Goal: Task Accomplishment & Management: Complete application form

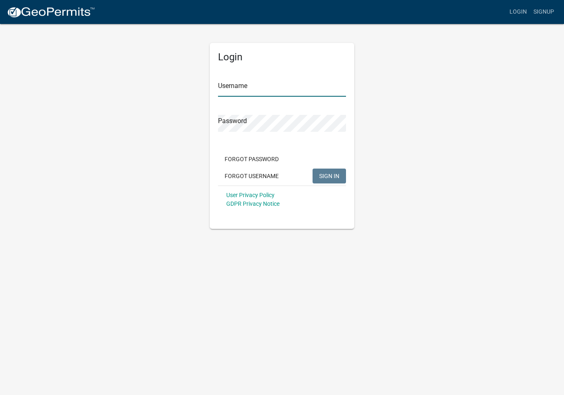
click at [306, 82] on input "Username" at bounding box center [282, 88] width 128 height 17
type input "Lake Country Pools"
click at [329, 176] on button "SIGN IN" at bounding box center [329, 176] width 33 height 15
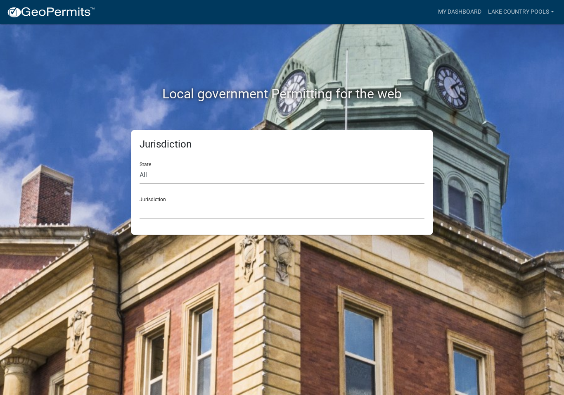
click at [237, 168] on select "All [US_STATE] [US_STATE] [US_STATE] [US_STATE] [US_STATE] [US_STATE] [US_STATE…" at bounding box center [282, 175] width 285 height 17
select select "[US_STATE]"
click at [251, 197] on div "Jurisdiction [GEOGRAPHIC_DATA], [US_STATE][PERSON_NAME][GEOGRAPHIC_DATA], [US_S…" at bounding box center [282, 204] width 285 height 29
click at [237, 210] on select "[GEOGRAPHIC_DATA], [US_STATE][PERSON_NAME][GEOGRAPHIC_DATA], [US_STATE][PERSON_…" at bounding box center [282, 210] width 285 height 17
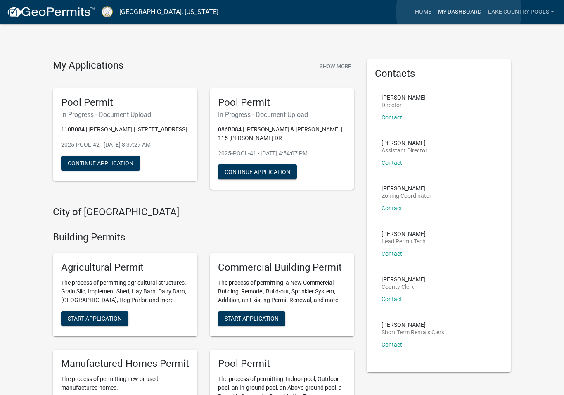
click at [459, 12] on link "My Dashboard" at bounding box center [460, 12] width 50 height 16
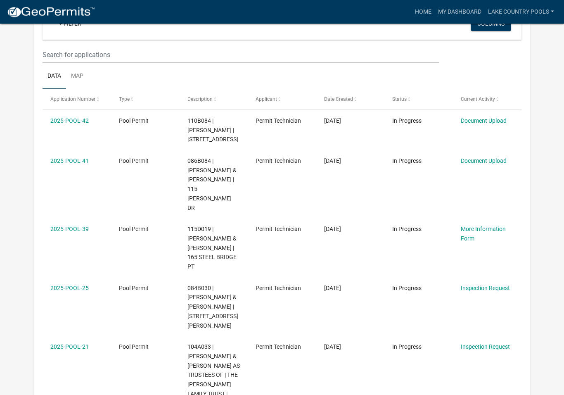
scroll to position [114, 0]
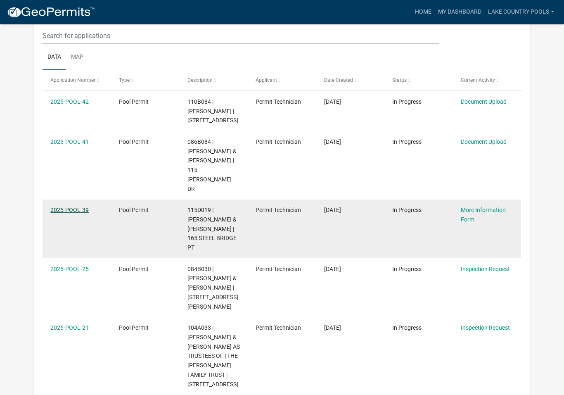
click at [70, 207] on link "2025-POOL-39" at bounding box center [69, 210] width 38 height 7
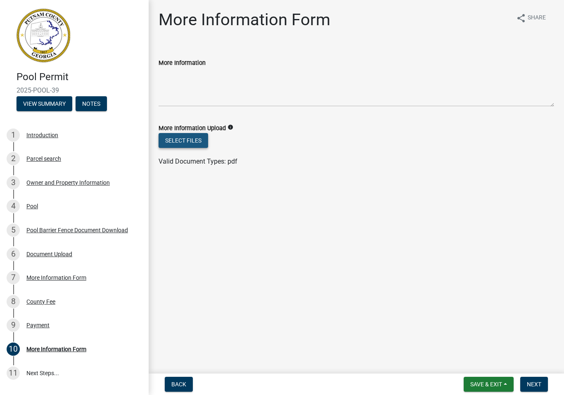
click at [199, 140] on button "Select files" at bounding box center [184, 140] width 50 height 15
click at [67, 251] on div "Document Upload" at bounding box center [49, 254] width 46 height 6
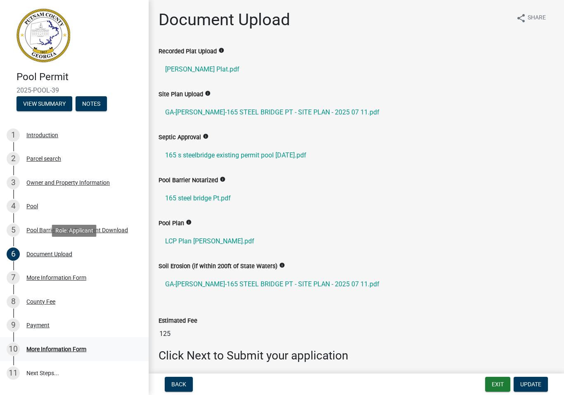
click at [69, 343] on div "10 More Information Form" at bounding box center [71, 348] width 129 height 13
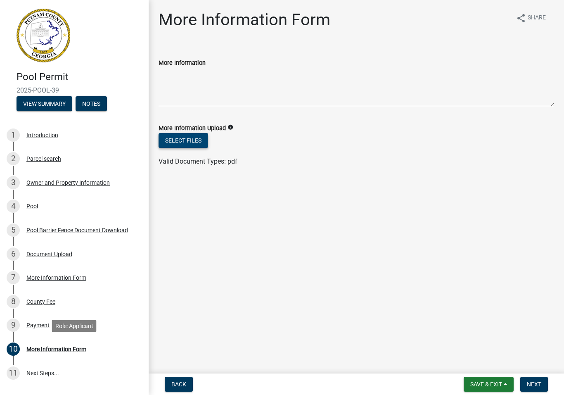
click at [197, 137] on button "Select files" at bounding box center [184, 140] width 50 height 15
click at [195, 139] on button "Select files" at bounding box center [184, 140] width 50 height 15
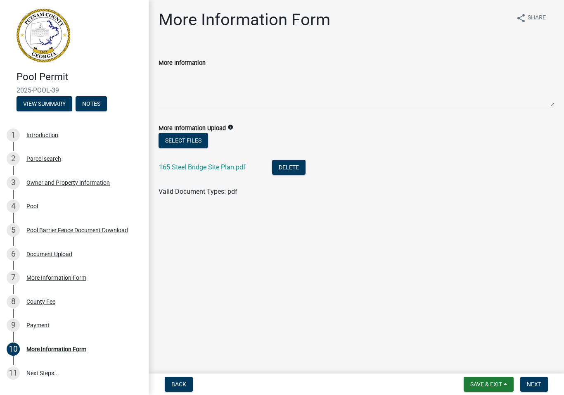
click at [228, 208] on div "More Information Form share Share More Information More Information Upload info…" at bounding box center [356, 111] width 408 height 202
click at [540, 383] on span "Next" at bounding box center [534, 384] width 14 height 7
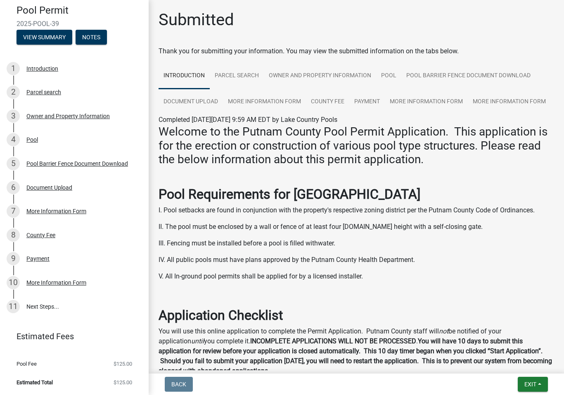
scroll to position [67, 0]
click at [13, 300] on ul "1 Introduction 2 Parcel search 3 Owner and Property Information 4 Pool 5 Pool B…" at bounding box center [74, 187] width 149 height 268
click at [44, 306] on link "11 Next Steps..." at bounding box center [74, 307] width 149 height 24
click at [523, 99] on link "More Information Form" at bounding box center [509, 102] width 83 height 26
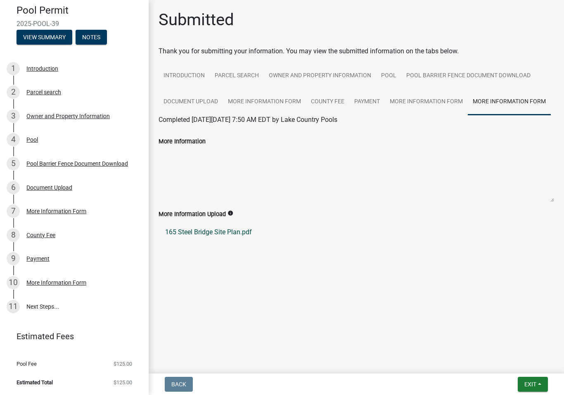
click at [226, 240] on link "165 Steel Bridge Site Plan.pdf" at bounding box center [357, 232] width 396 height 20
